Goal: Task Accomplishment & Management: Use online tool/utility

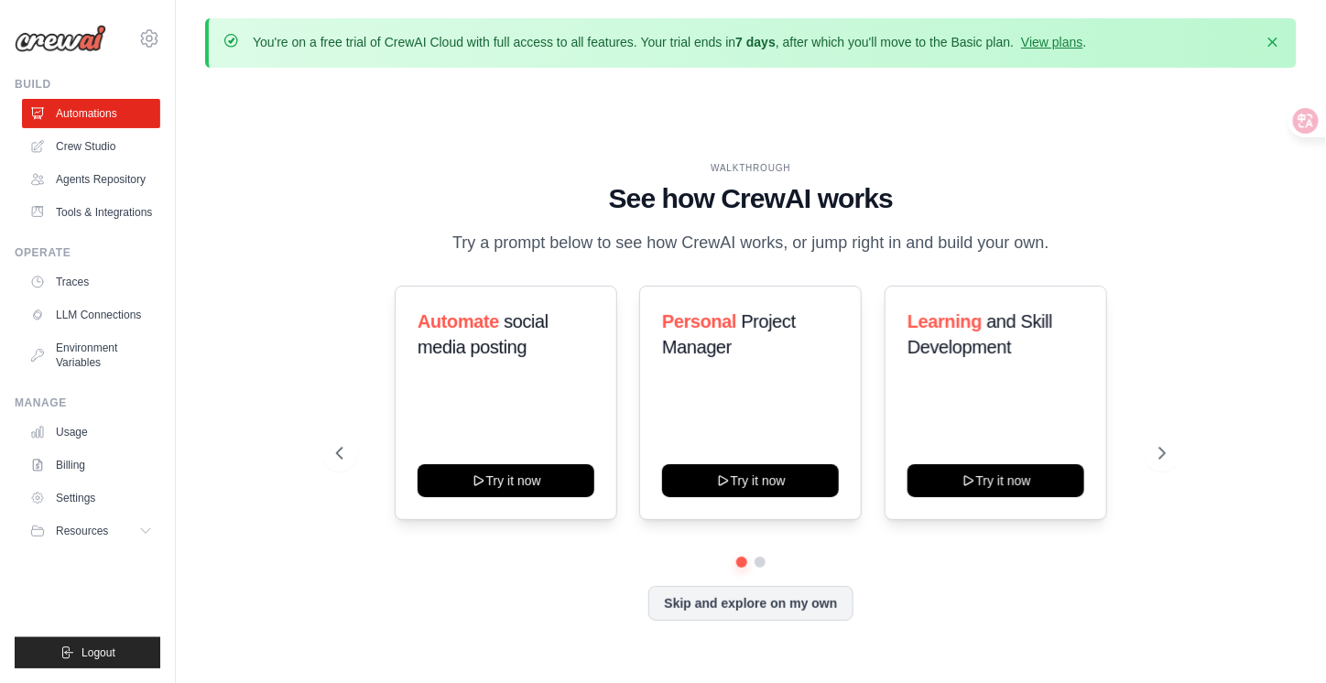
click at [1290, 238] on div "WALKTHROUGH See how [PERSON_NAME] works Try a prompt below to see how [PERSON_N…" at bounding box center [750, 405] width 1091 height 646
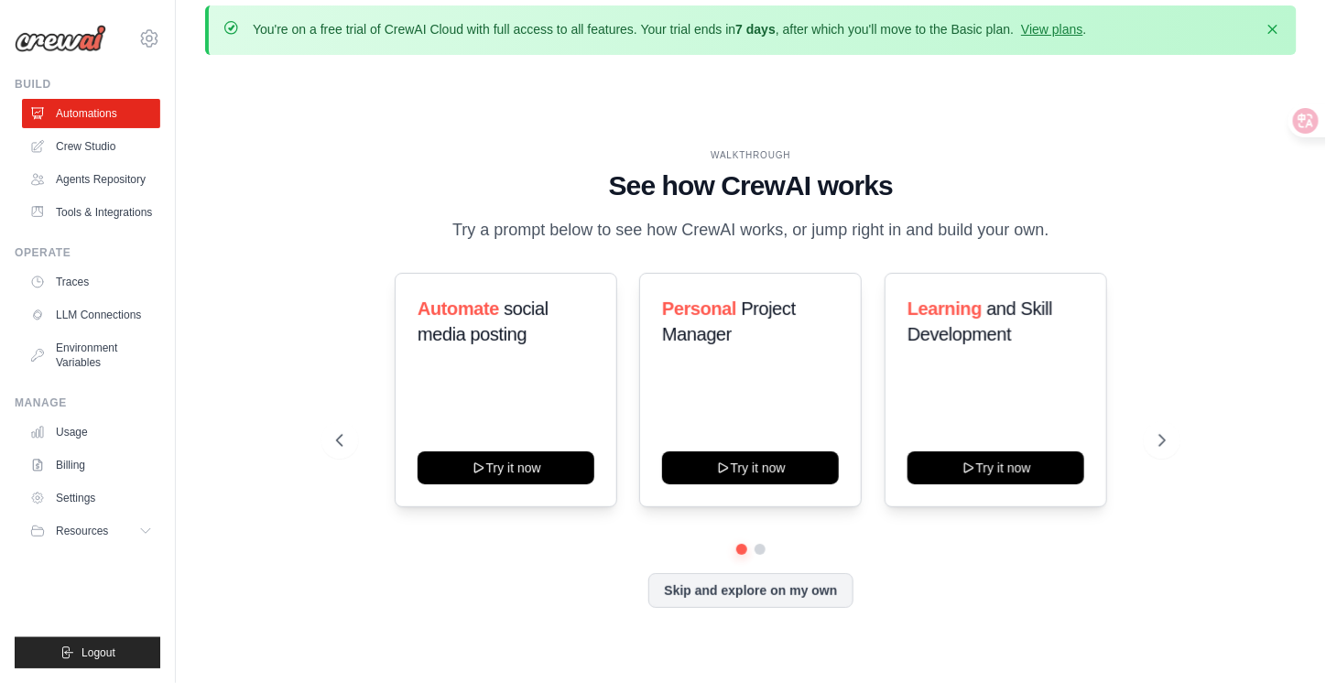
scroll to position [9, 0]
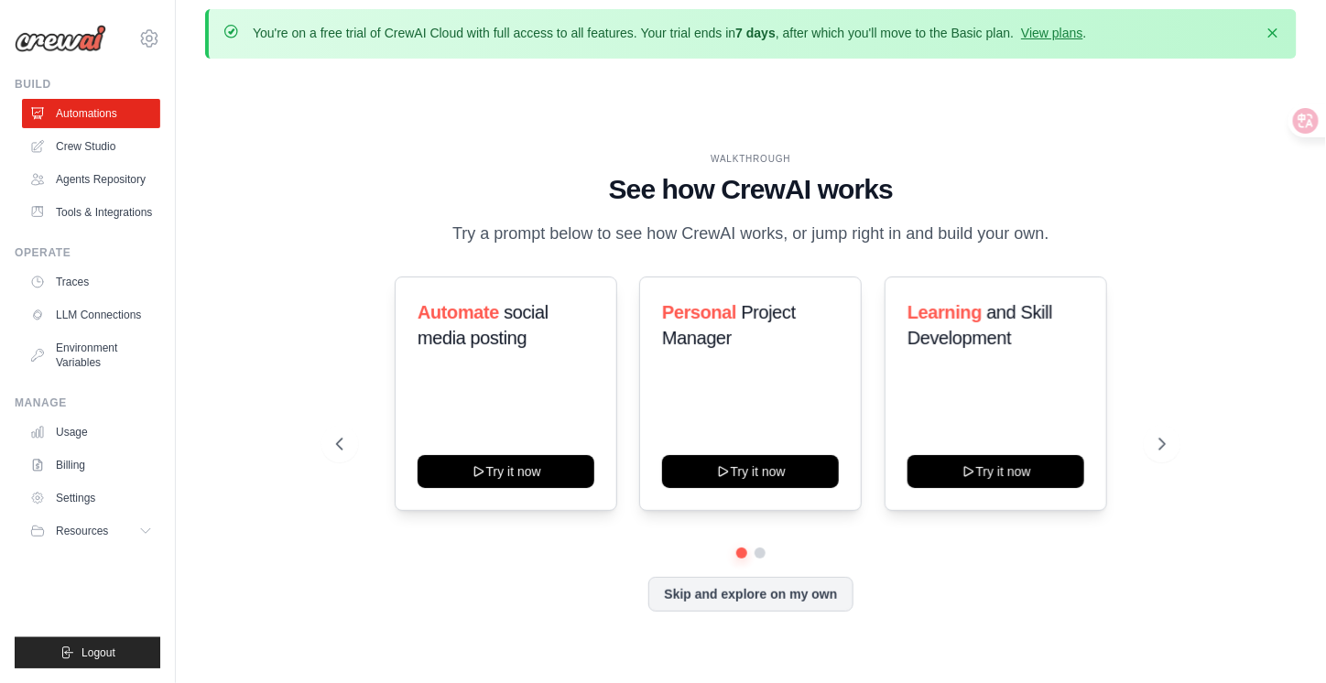
click at [1272, 252] on div "WALKTHROUGH See how CrewAI works Try a prompt below to see how CrewAI works, or…" at bounding box center [750, 396] width 1091 height 646
click at [1323, 126] on div at bounding box center [1312, 120] width 49 height 33
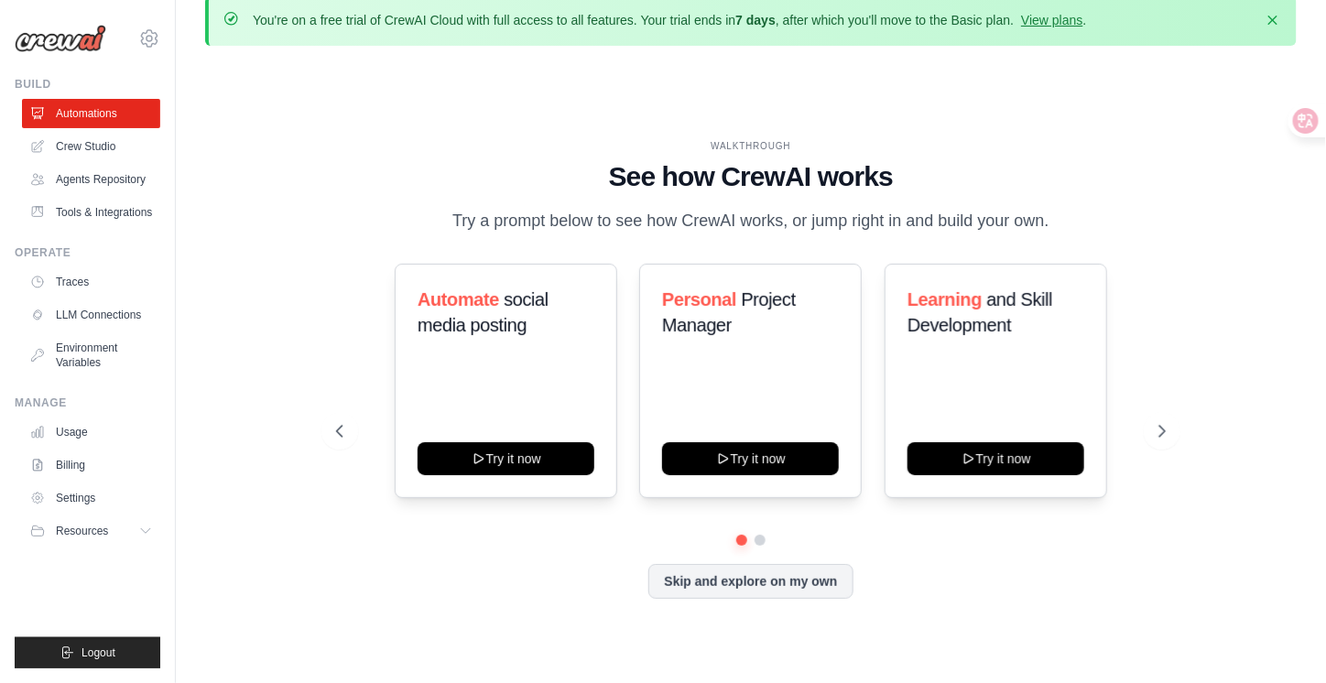
scroll to position [0, 0]
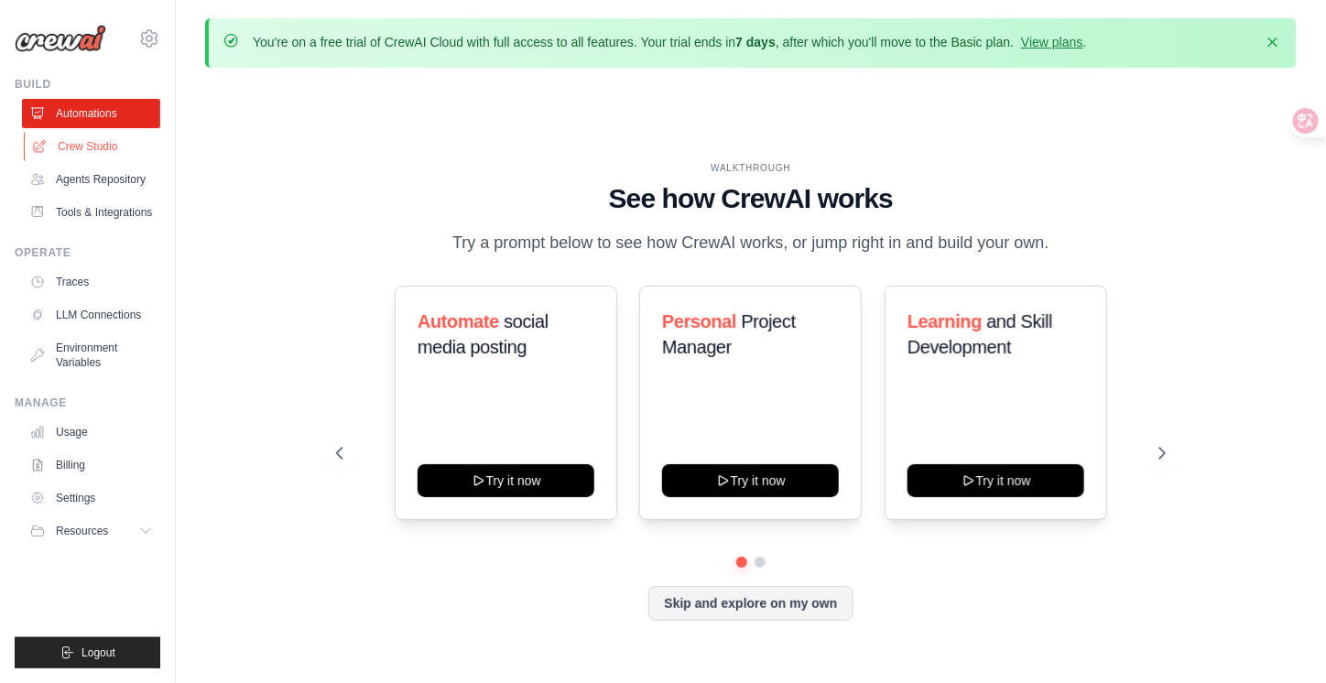
click at [88, 142] on link "Crew Studio" at bounding box center [93, 146] width 138 height 29
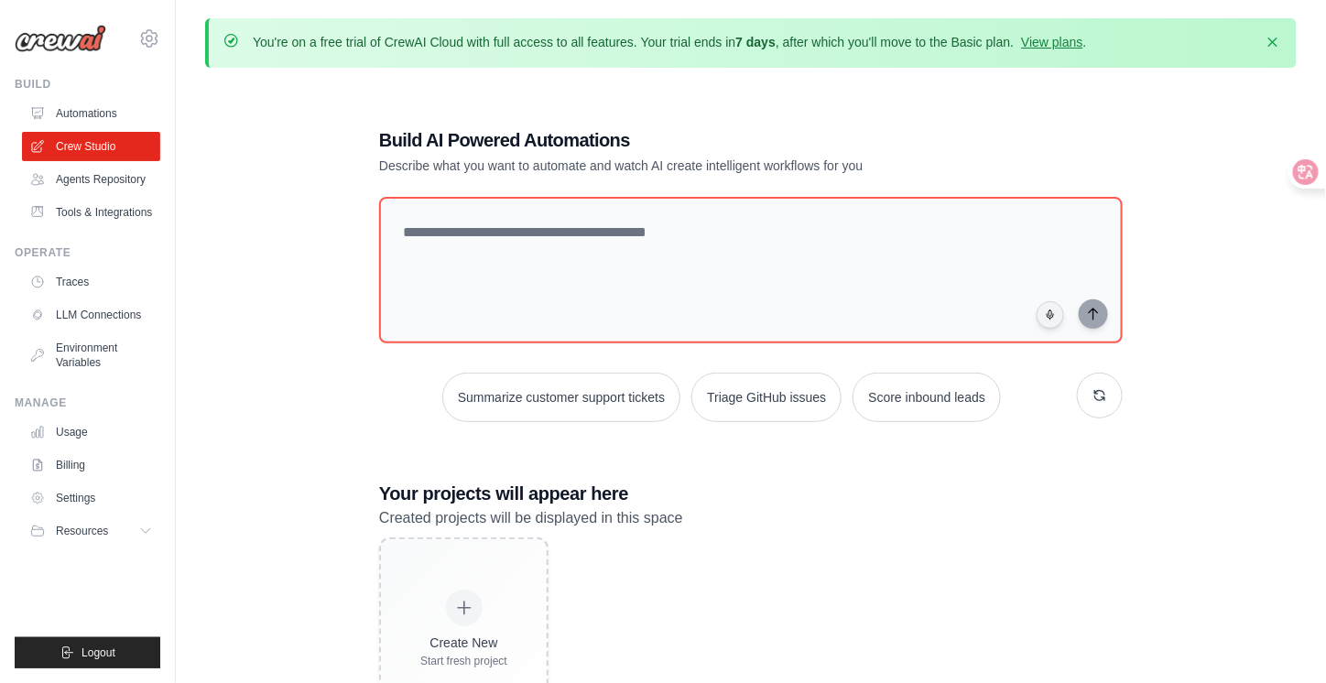
click at [853, 484] on h3 "Your projects will appear here" at bounding box center [750, 494] width 743 height 26
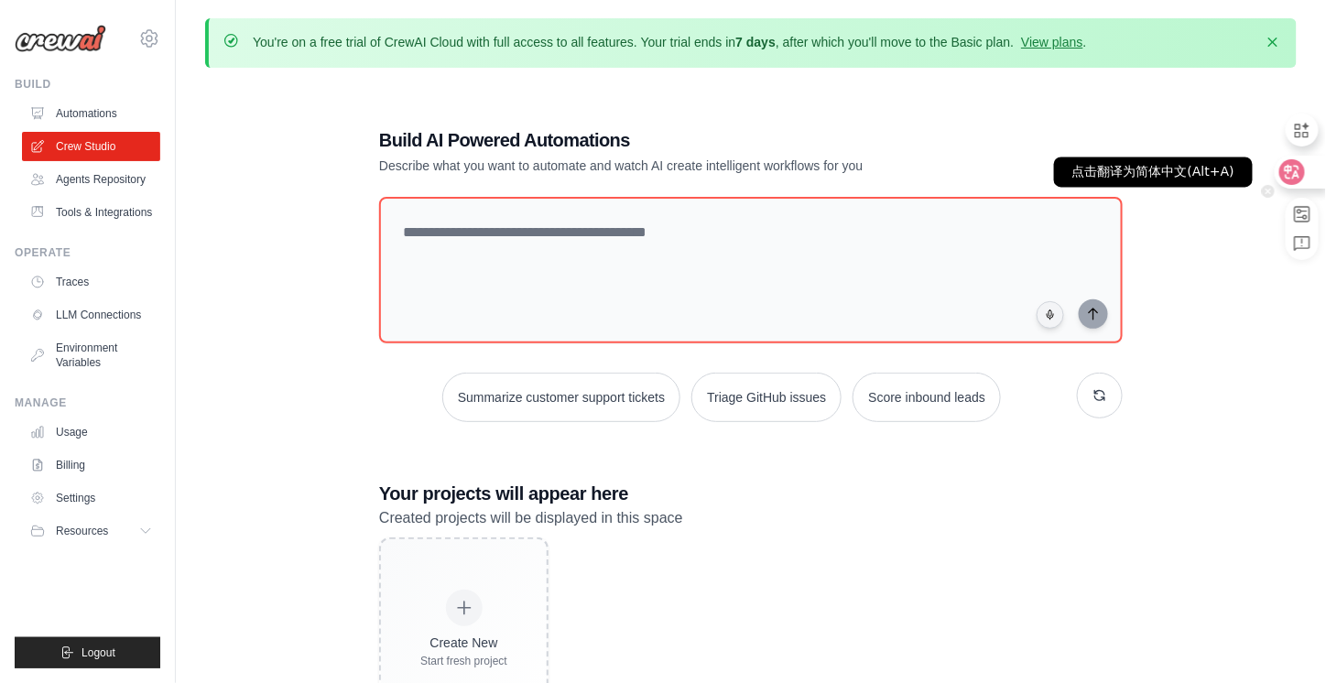
click at [1294, 164] on icon at bounding box center [1292, 172] width 18 height 18
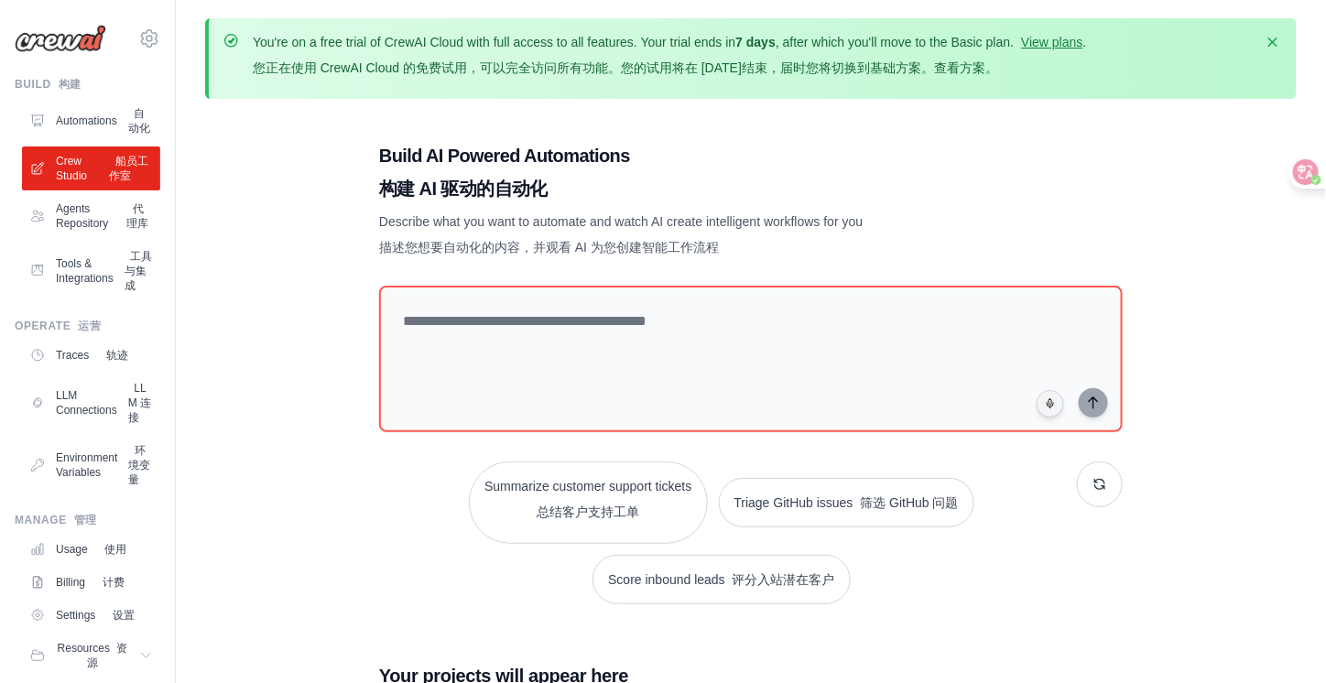
click at [1257, 332] on div "Build AI Powered Automations 构建 AI 驱动的自动化 Describe what you want to automate an…" at bounding box center [750, 562] width 1091 height 897
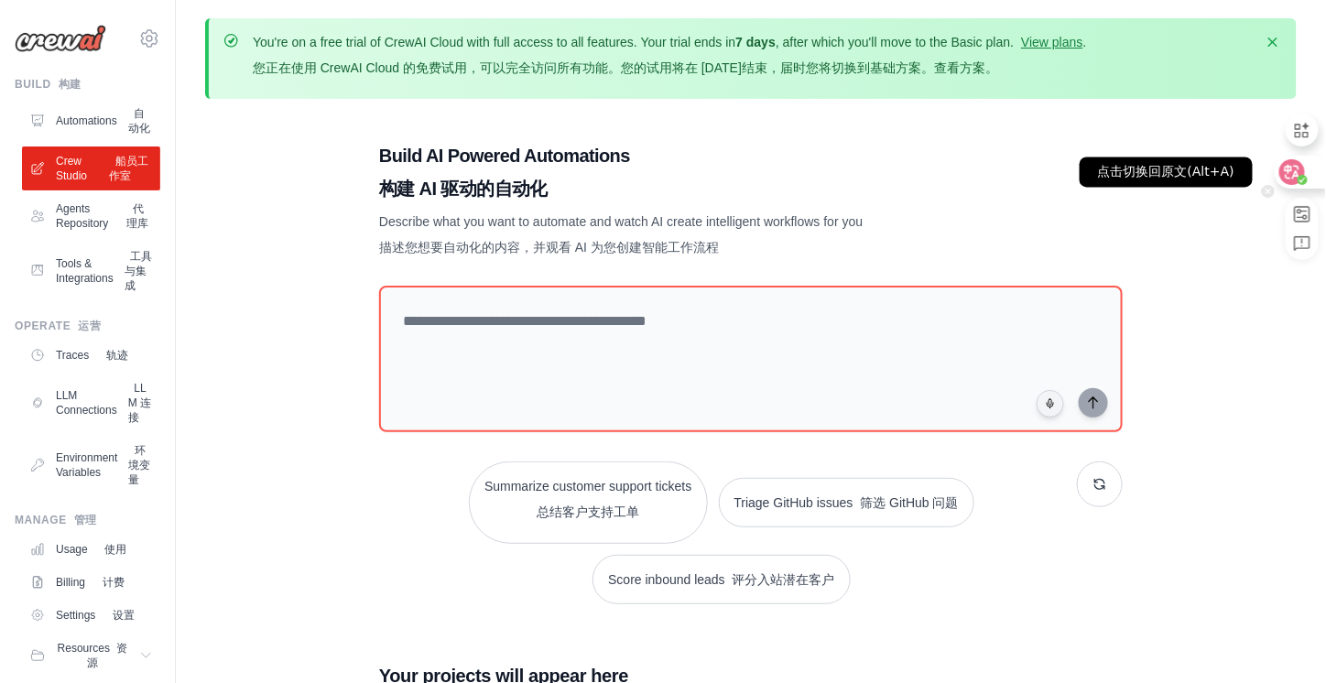
click at [1306, 173] on div at bounding box center [1298, 172] width 49 height 33
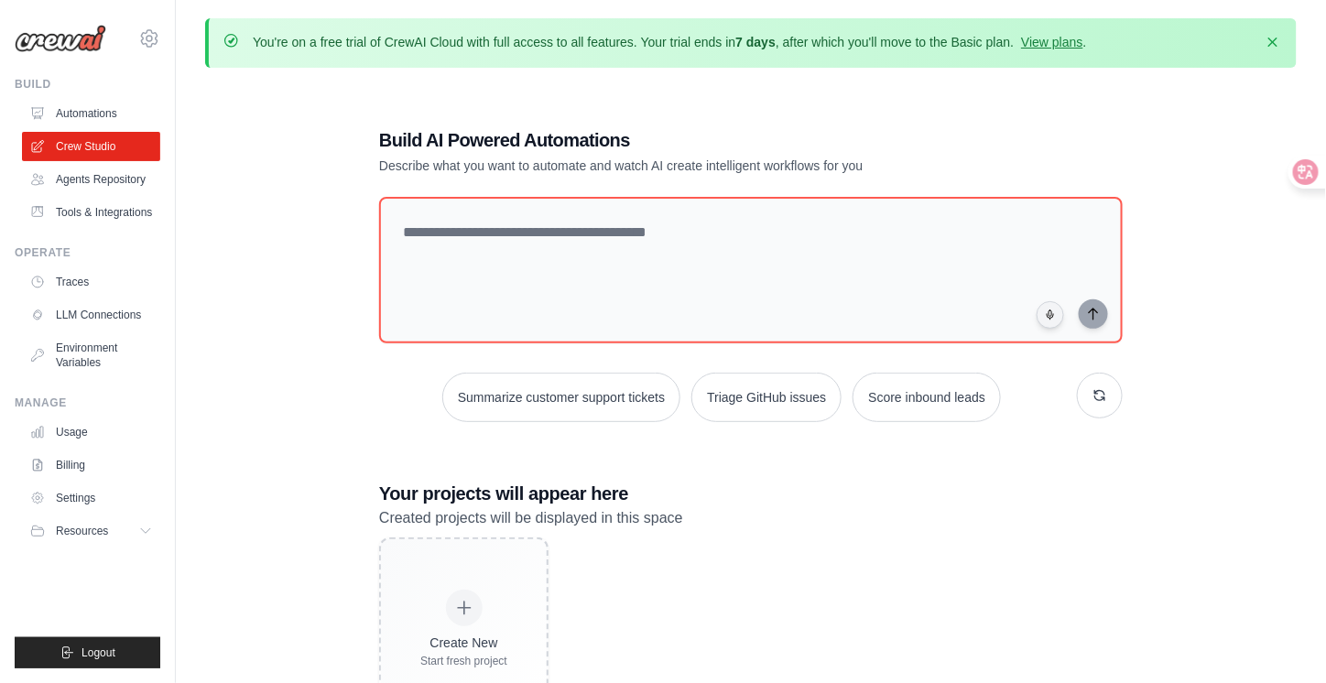
click at [1158, 230] on div "Build AI Powered Automations Describe what you want to automate and watch AI cr…" at bounding box center [750, 423] width 1091 height 683
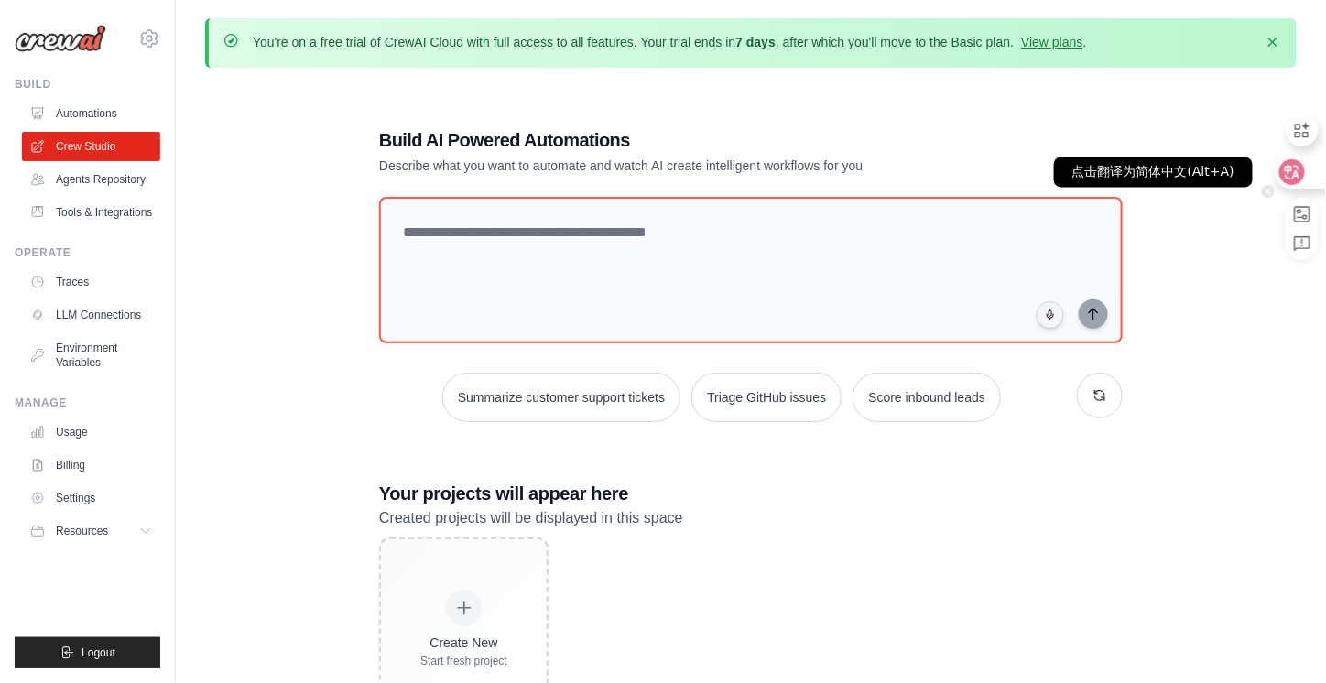
click at [1306, 179] on div at bounding box center [1298, 172] width 49 height 33
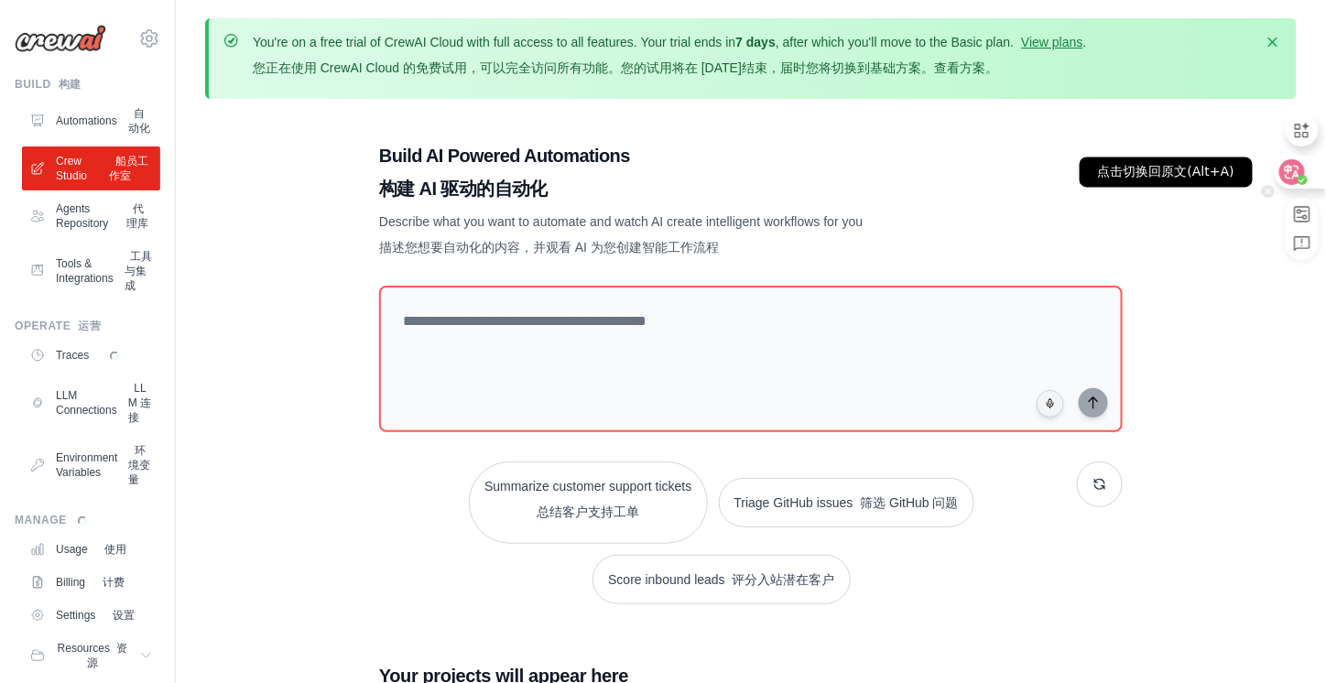
click at [1307, 179] on circle at bounding box center [1302, 180] width 10 height 10
